Goal: Transaction & Acquisition: Obtain resource

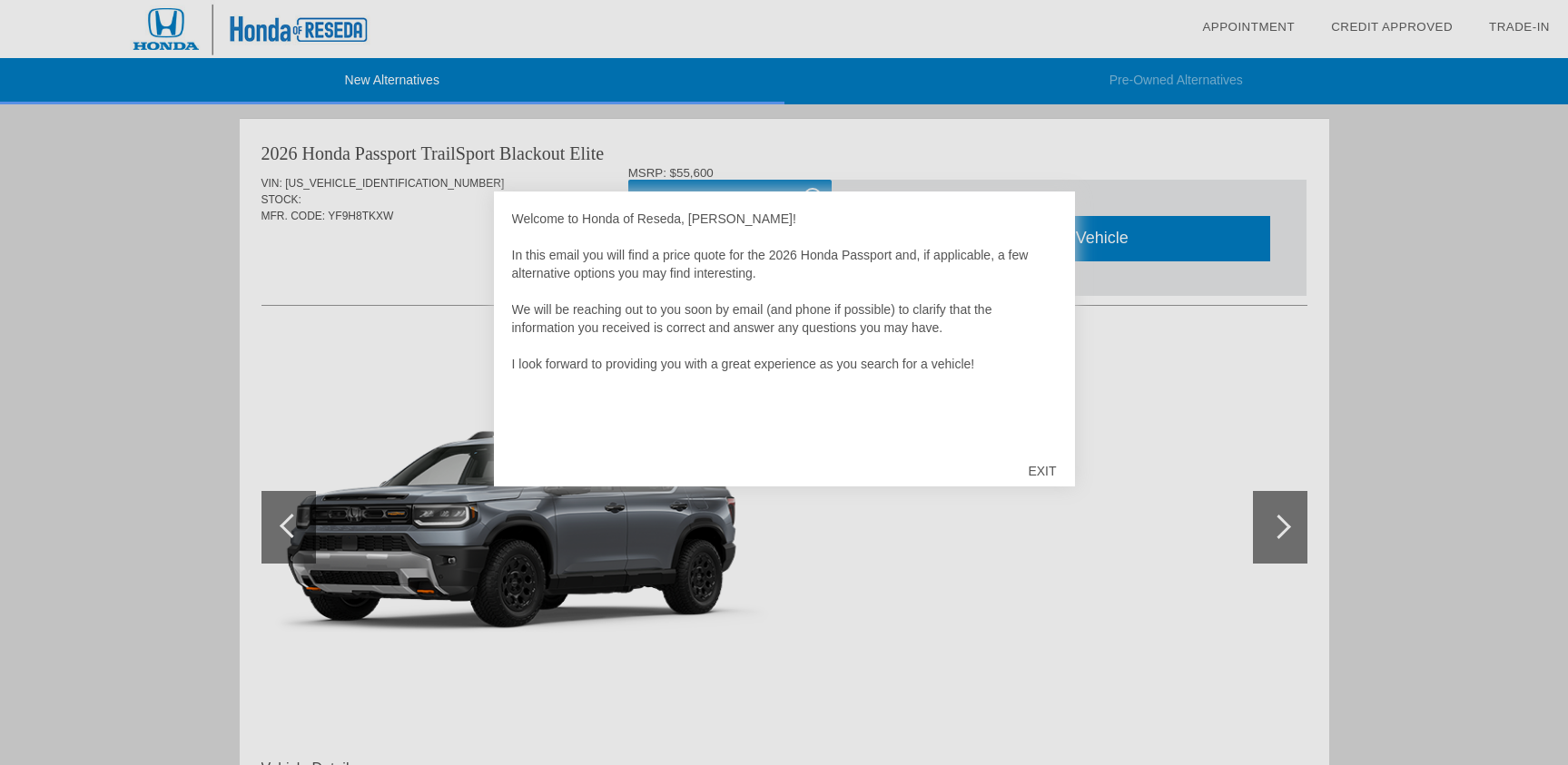
click at [1038, 467] on div "EXIT" at bounding box center [1042, 471] width 65 height 54
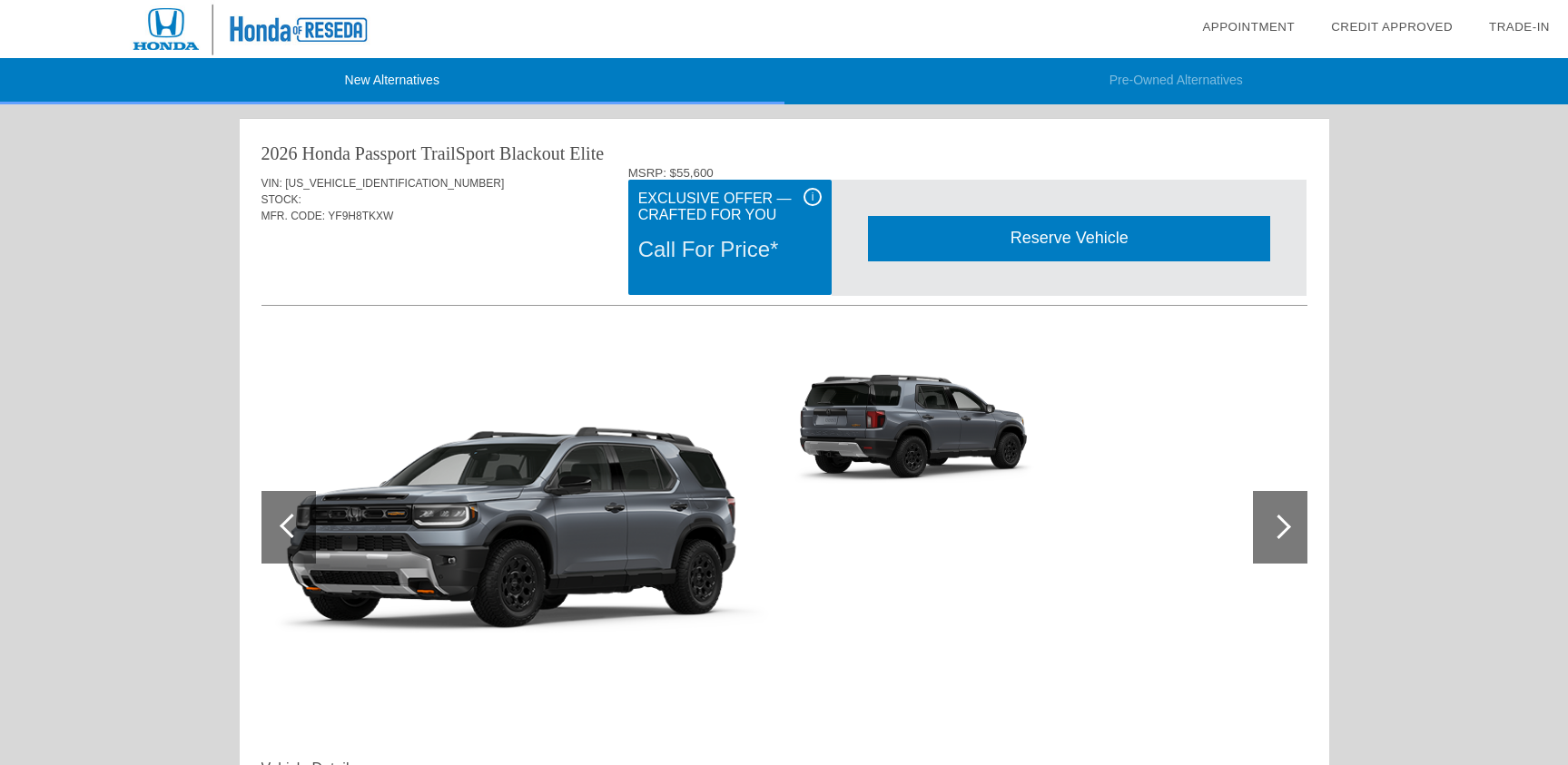
click at [808, 198] on div "i" at bounding box center [813, 197] width 18 height 18
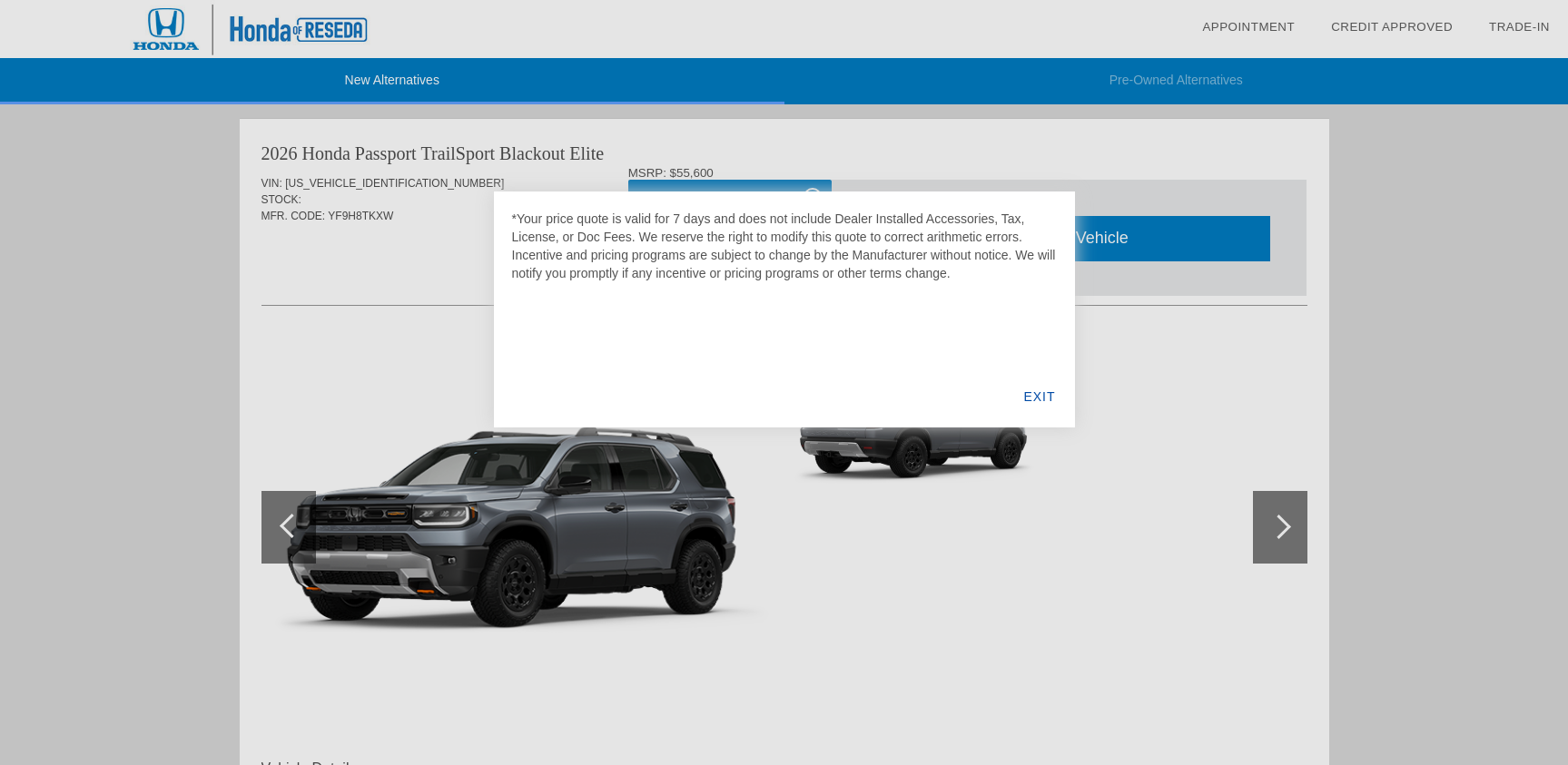
click at [1049, 401] on div "EXIT" at bounding box center [1040, 396] width 70 height 62
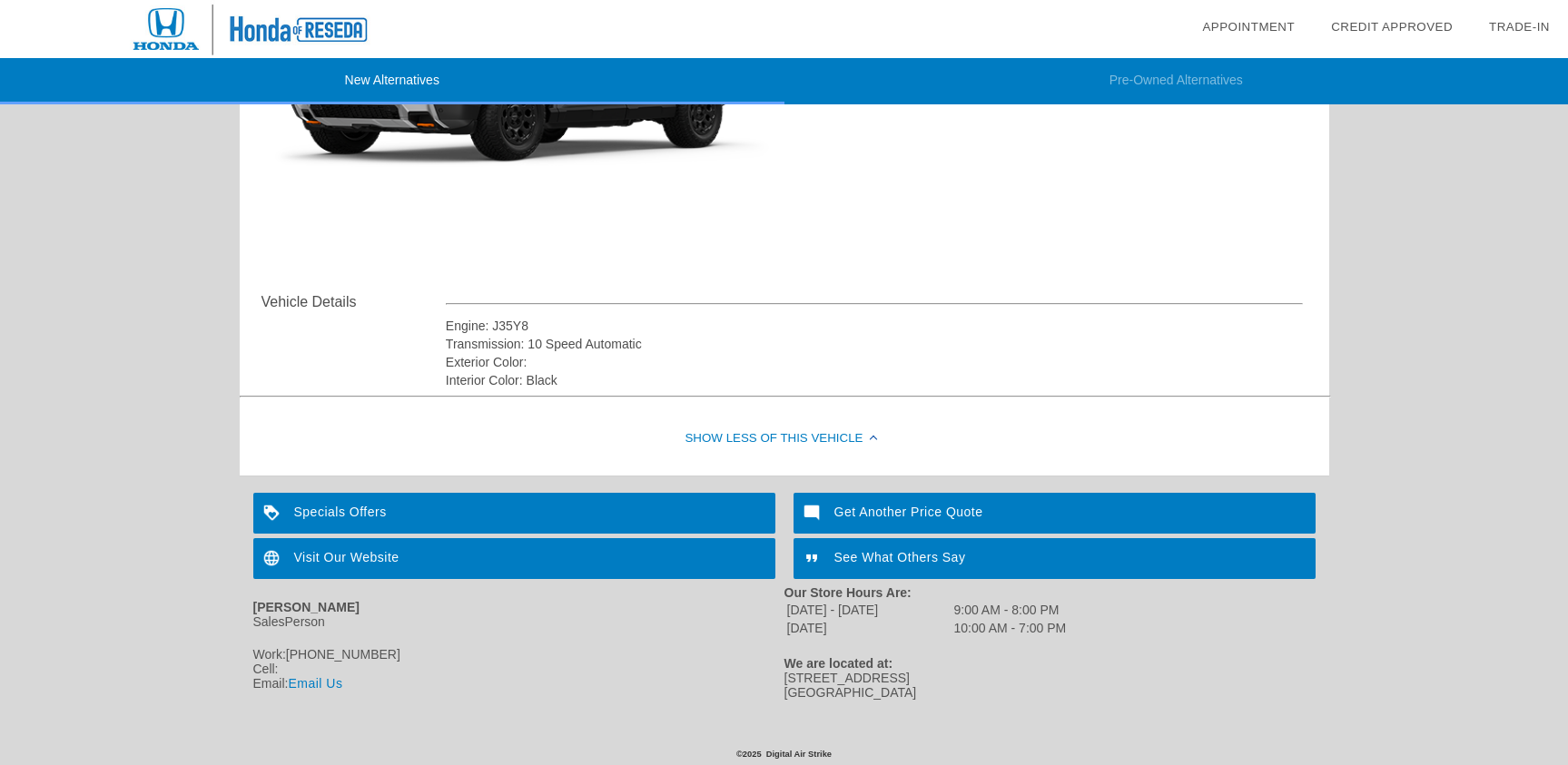
scroll to position [469, 0]
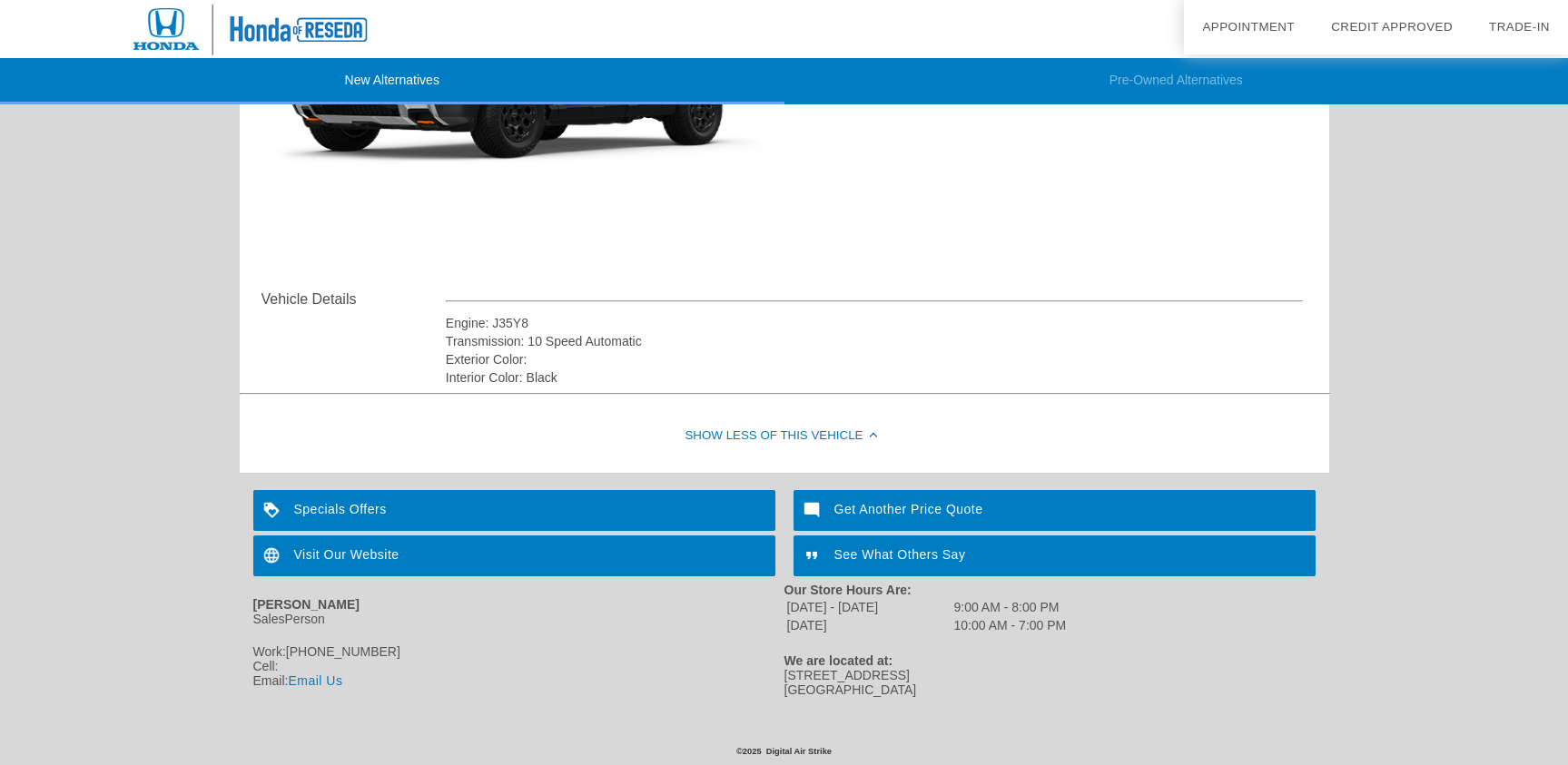
click at [927, 512] on div "Get Another Price Quote" at bounding box center [1055, 511] width 522 height 41
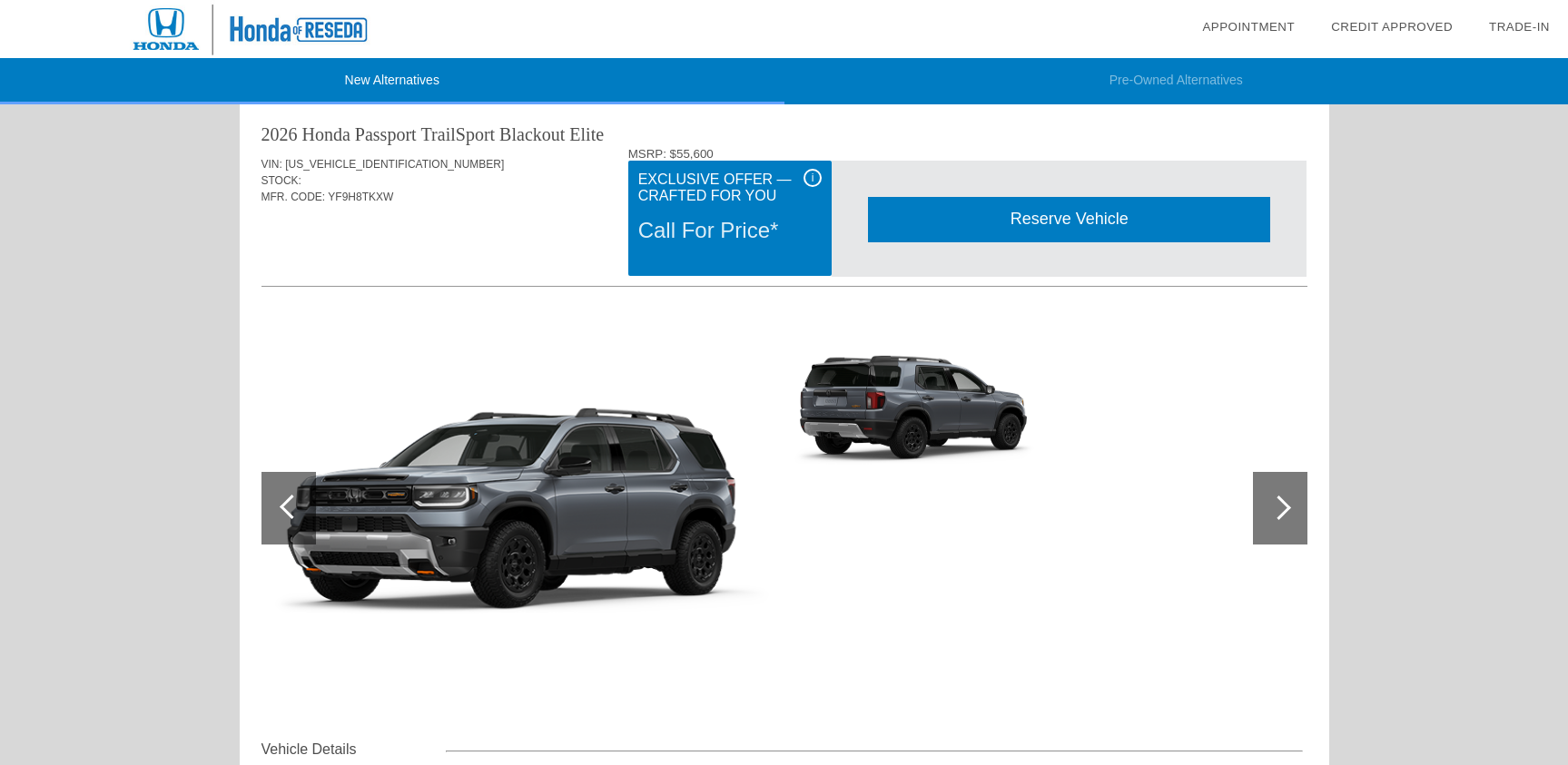
scroll to position [0, 0]
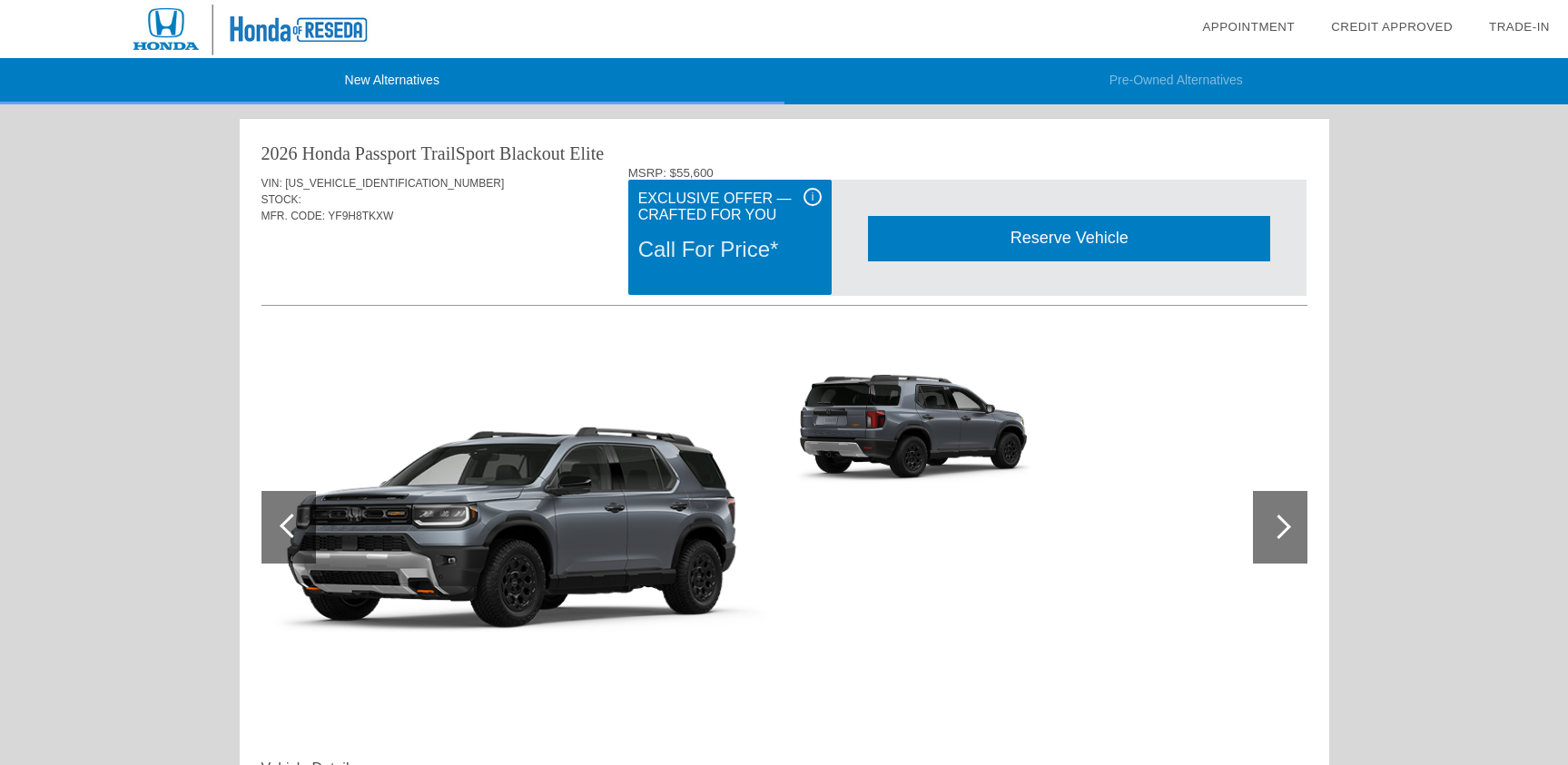
click at [1301, 542] on div at bounding box center [1279, 527] width 54 height 73
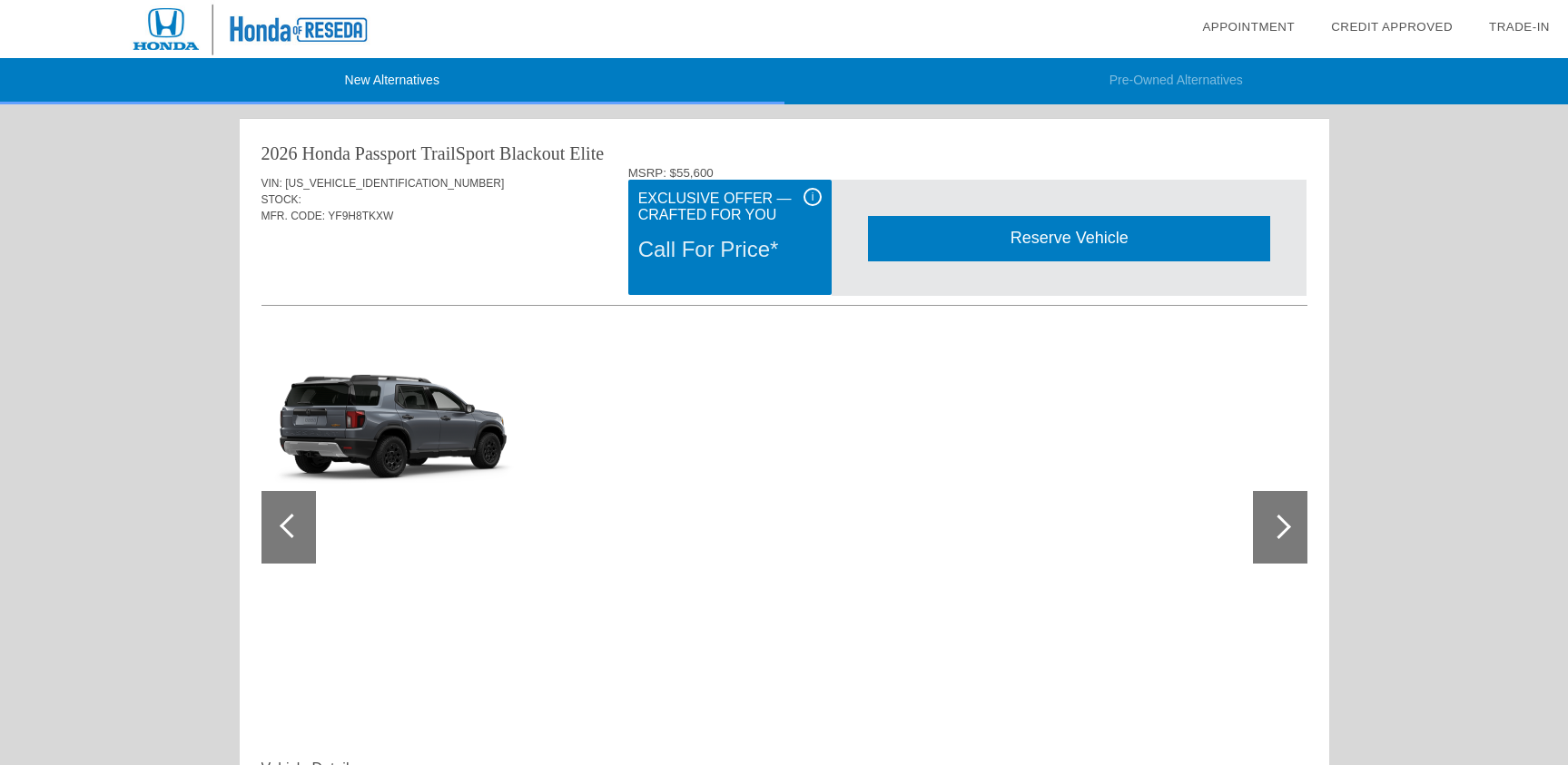
click at [1295, 542] on div at bounding box center [1279, 527] width 54 height 73
click at [306, 524] on div at bounding box center [289, 527] width 54 height 73
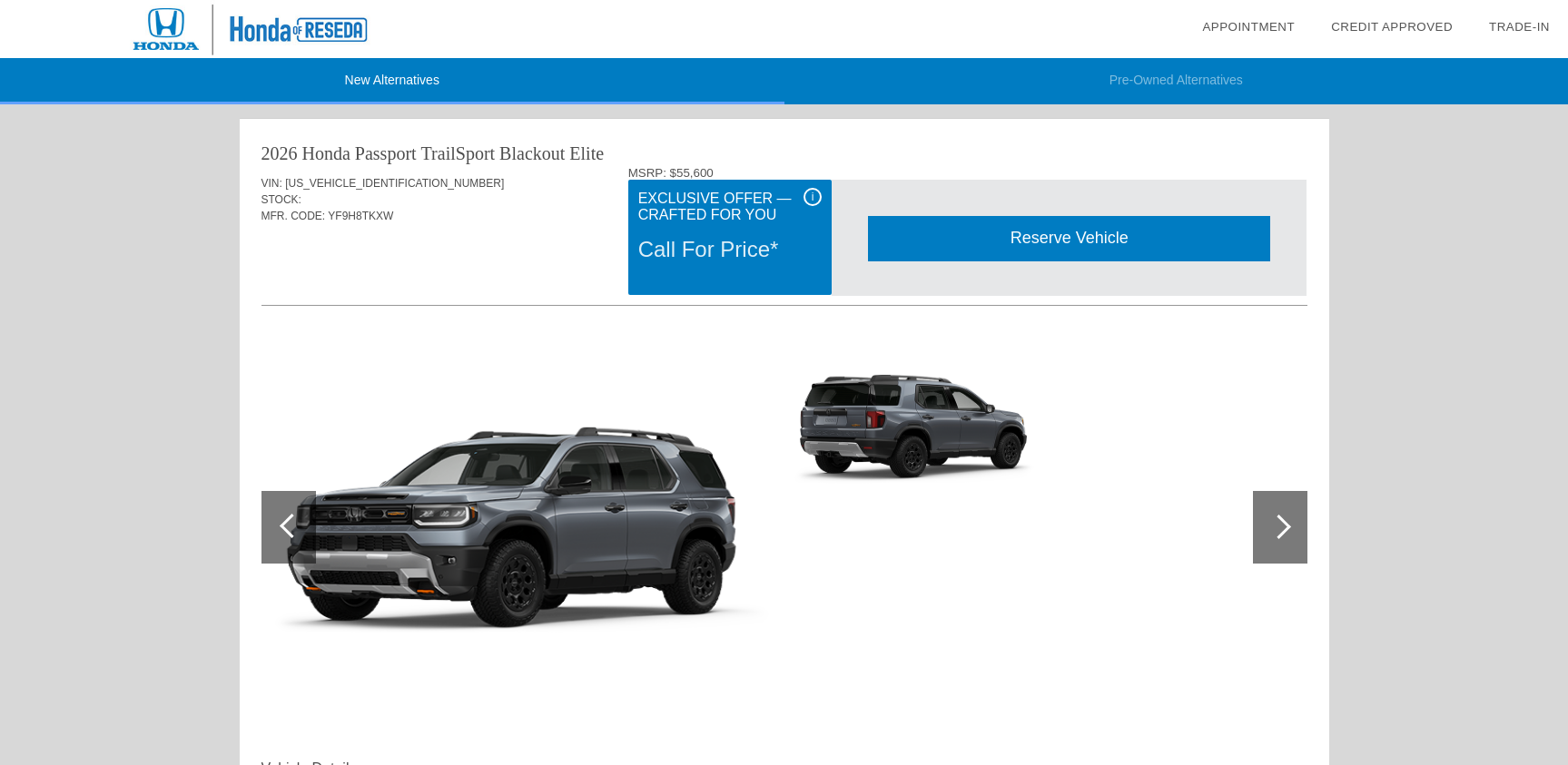
click at [392, 81] on li "New Alternatives" at bounding box center [392, 81] width 784 height 46
